Goal: Task Accomplishment & Management: Manage account settings

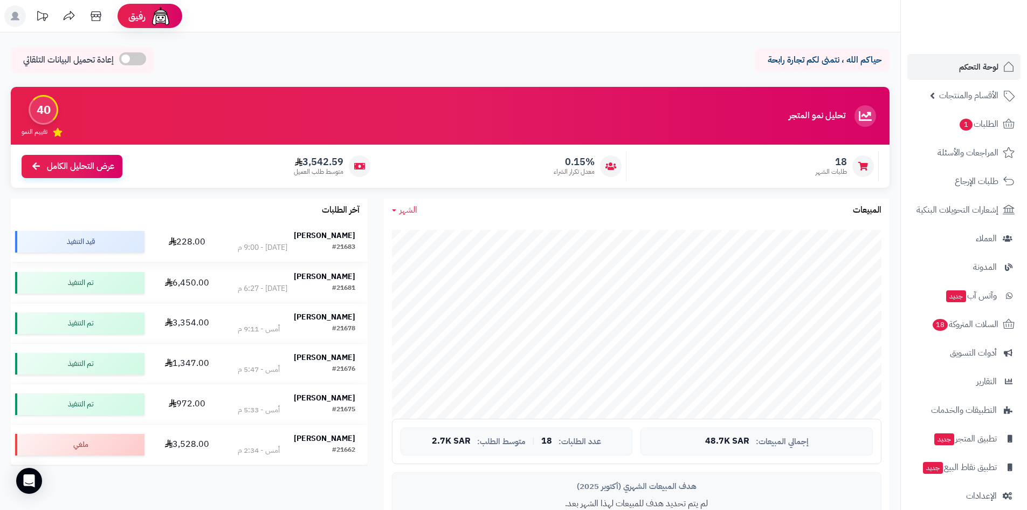
click at [347, 228] on td "عبدالله المالكي #21683 اليوم - 9:00 م" at bounding box center [296, 242] width 142 height 40
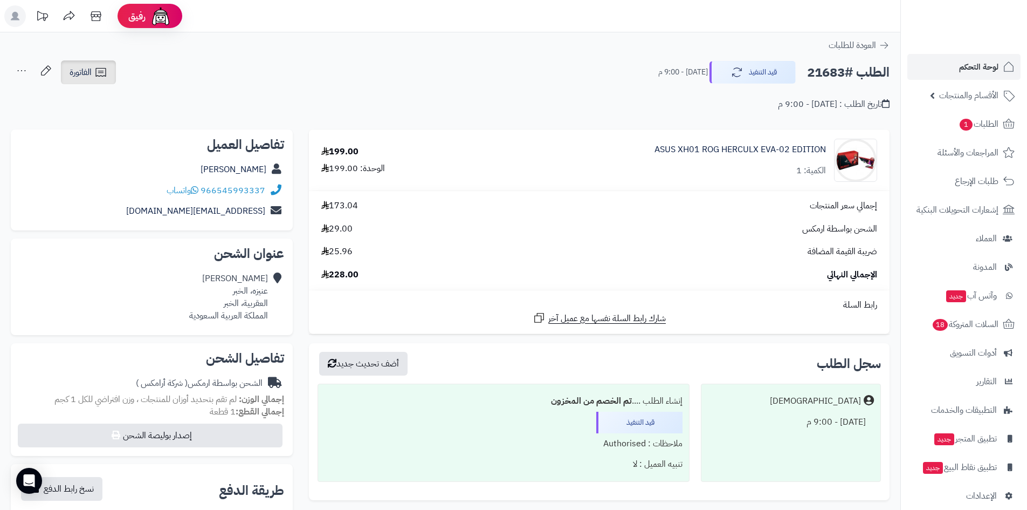
drag, startPoint x: 102, startPoint y: 75, endPoint x: 102, endPoint y: 82, distance: 6.5
click at [102, 76] on icon at bounding box center [100, 72] width 13 height 13
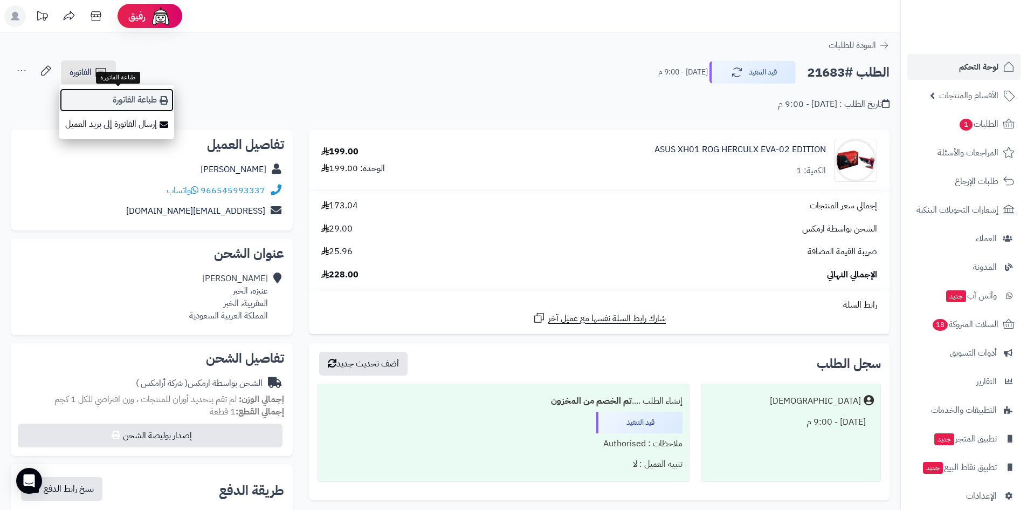
click at [114, 104] on link "طباعة الفاتورة" at bounding box center [116, 100] width 115 height 24
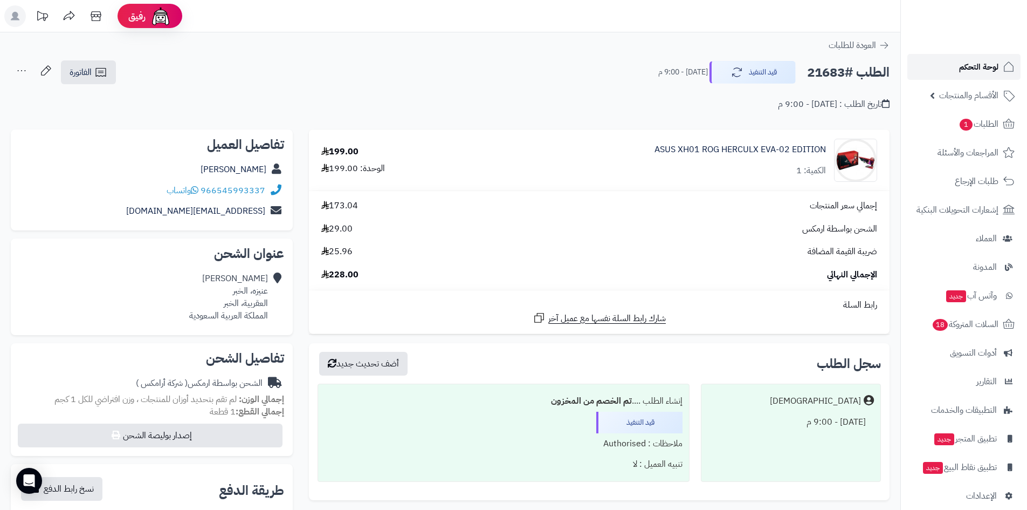
click at [974, 73] on span "لوحة التحكم" at bounding box center [978, 66] width 39 height 15
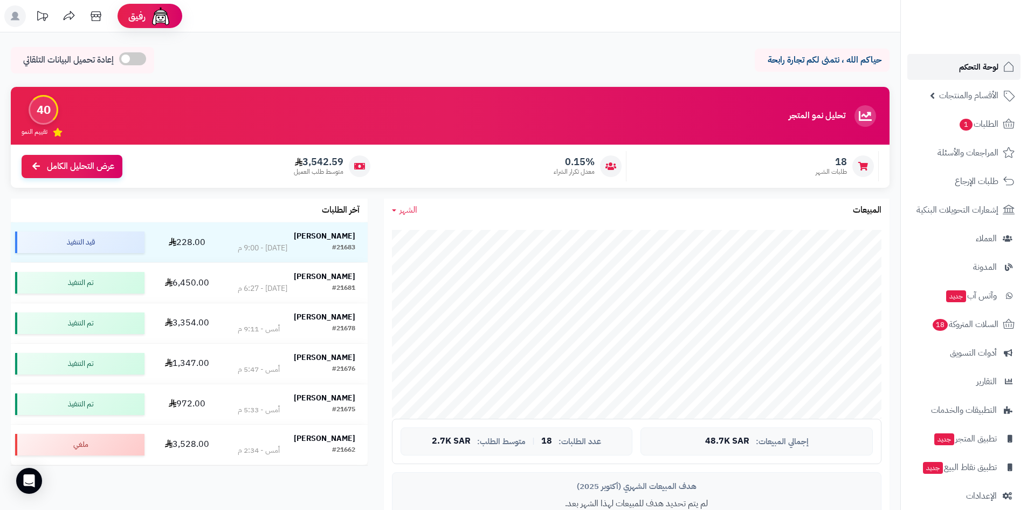
click at [965, 75] on link "لوحة التحكم" at bounding box center [963, 67] width 113 height 26
